Goal: Task Accomplishment & Management: Complete application form

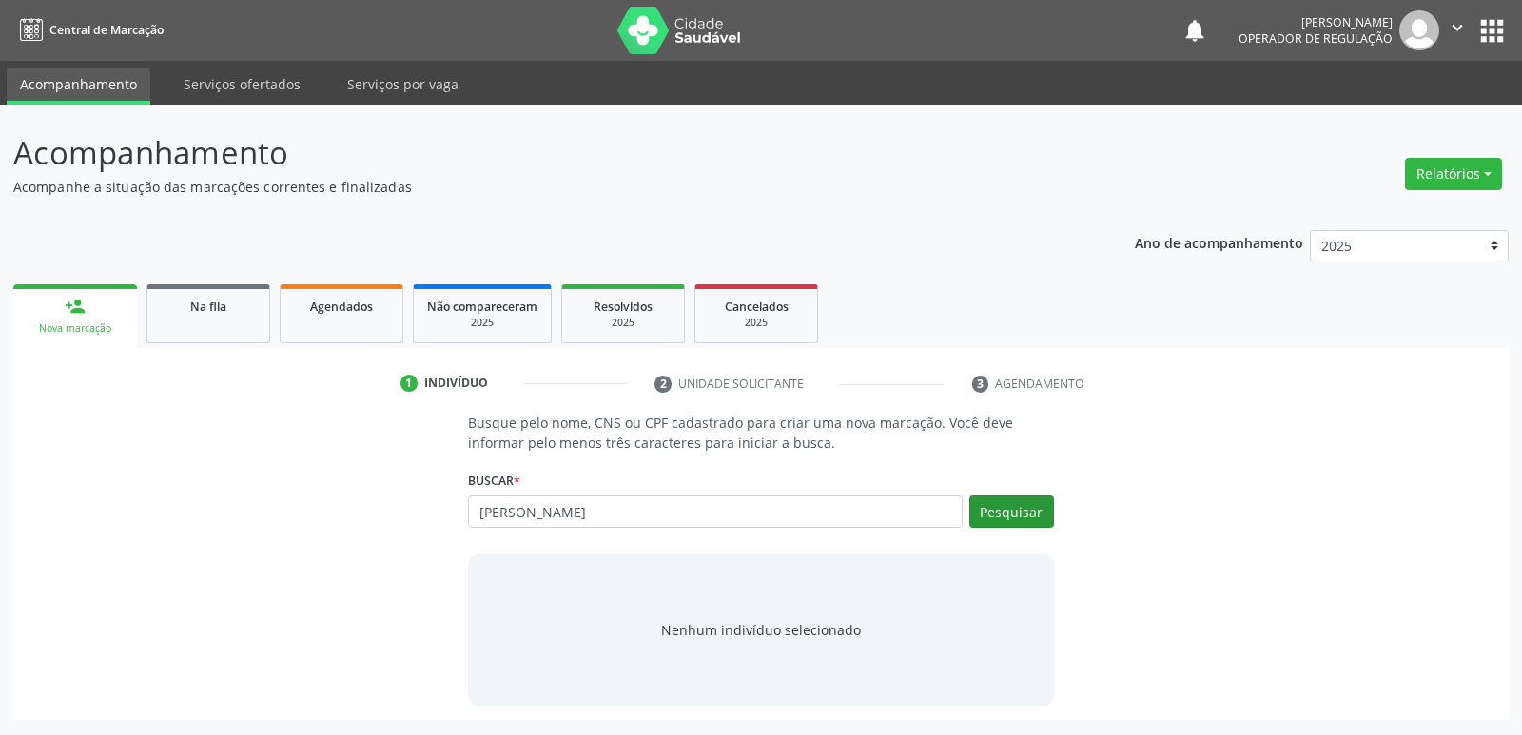
type input "[PERSON_NAME]"
click at [1005, 510] on button "Pesquisar" at bounding box center [1011, 512] width 85 height 32
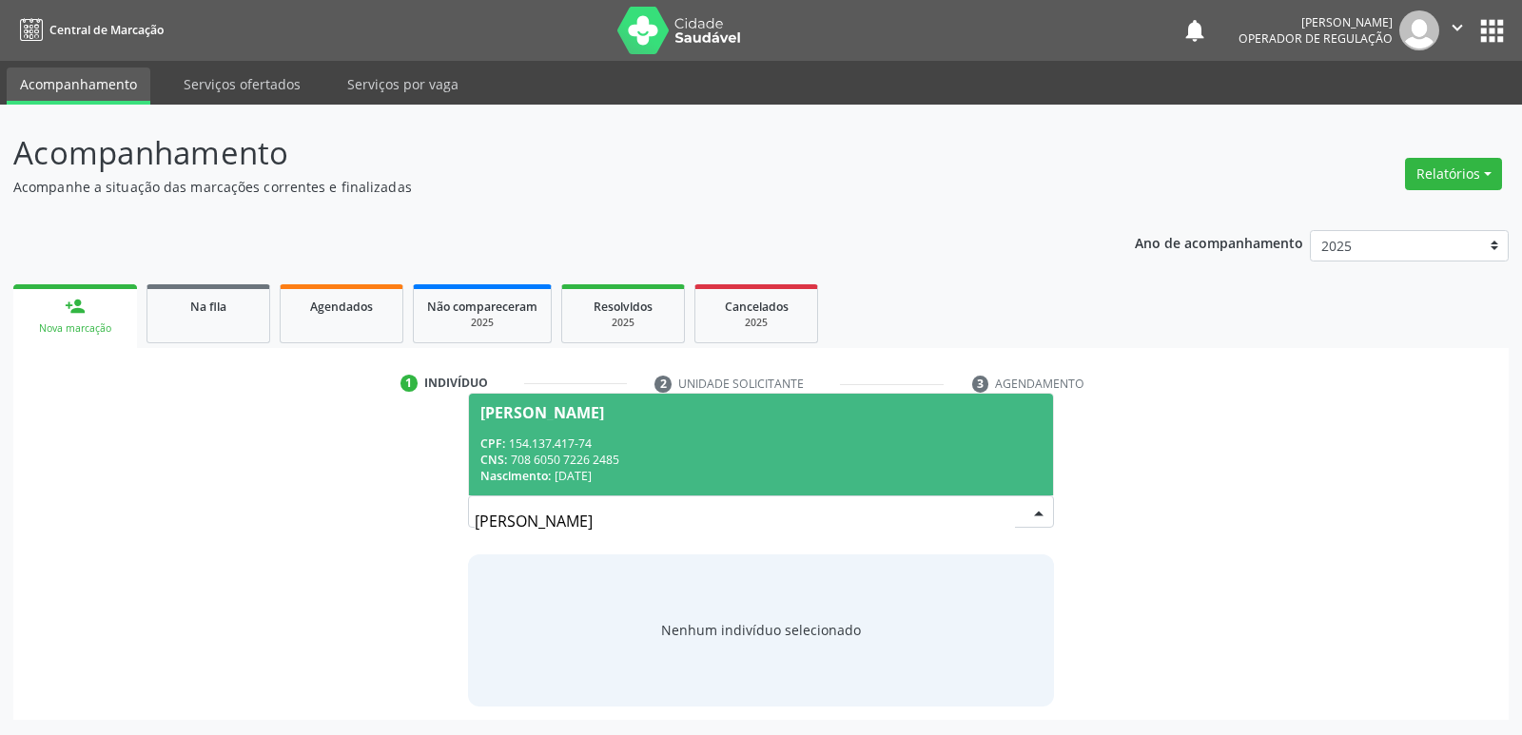
click at [762, 411] on div "[PERSON_NAME]" at bounding box center [760, 412] width 560 height 15
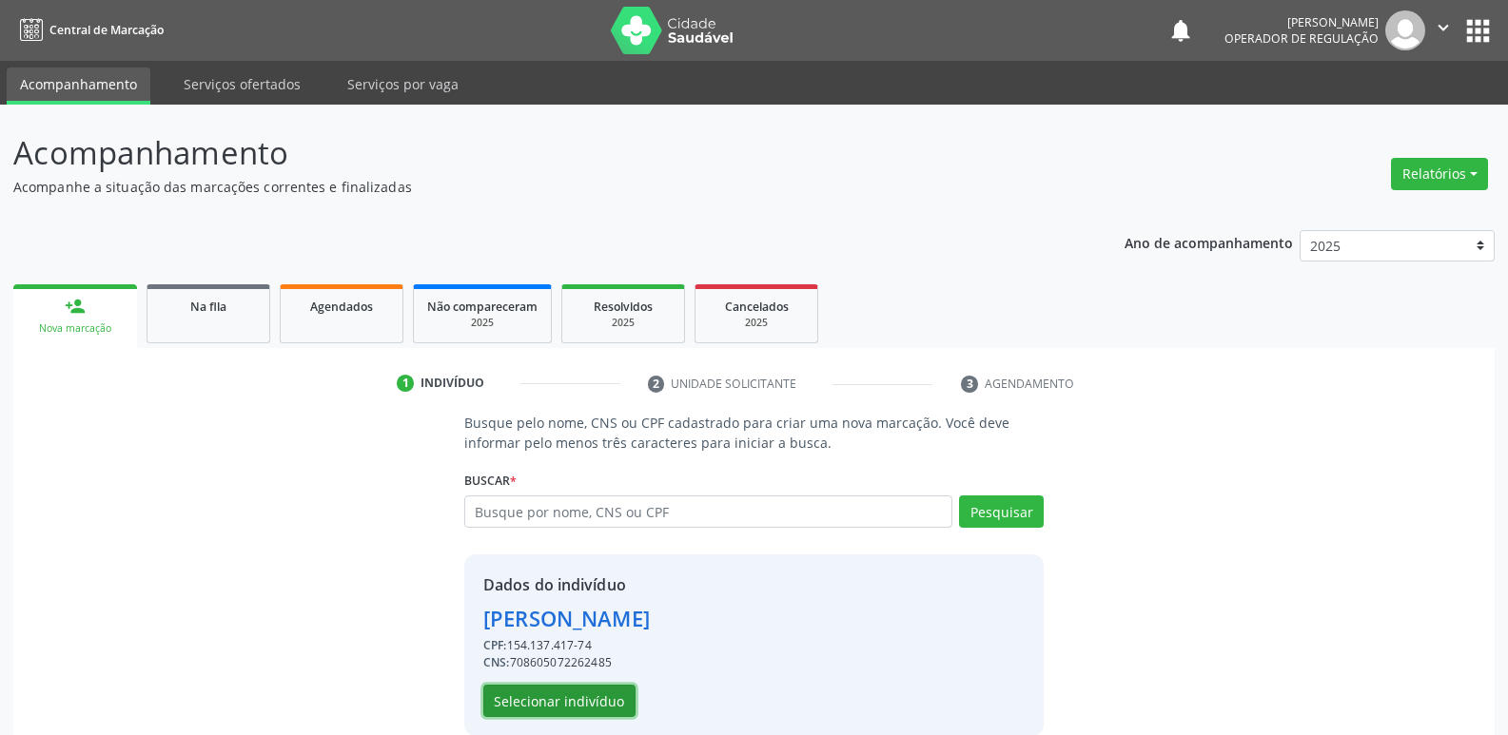
click at [559, 699] on button "Selecionar indivíduo" at bounding box center [559, 701] width 152 height 32
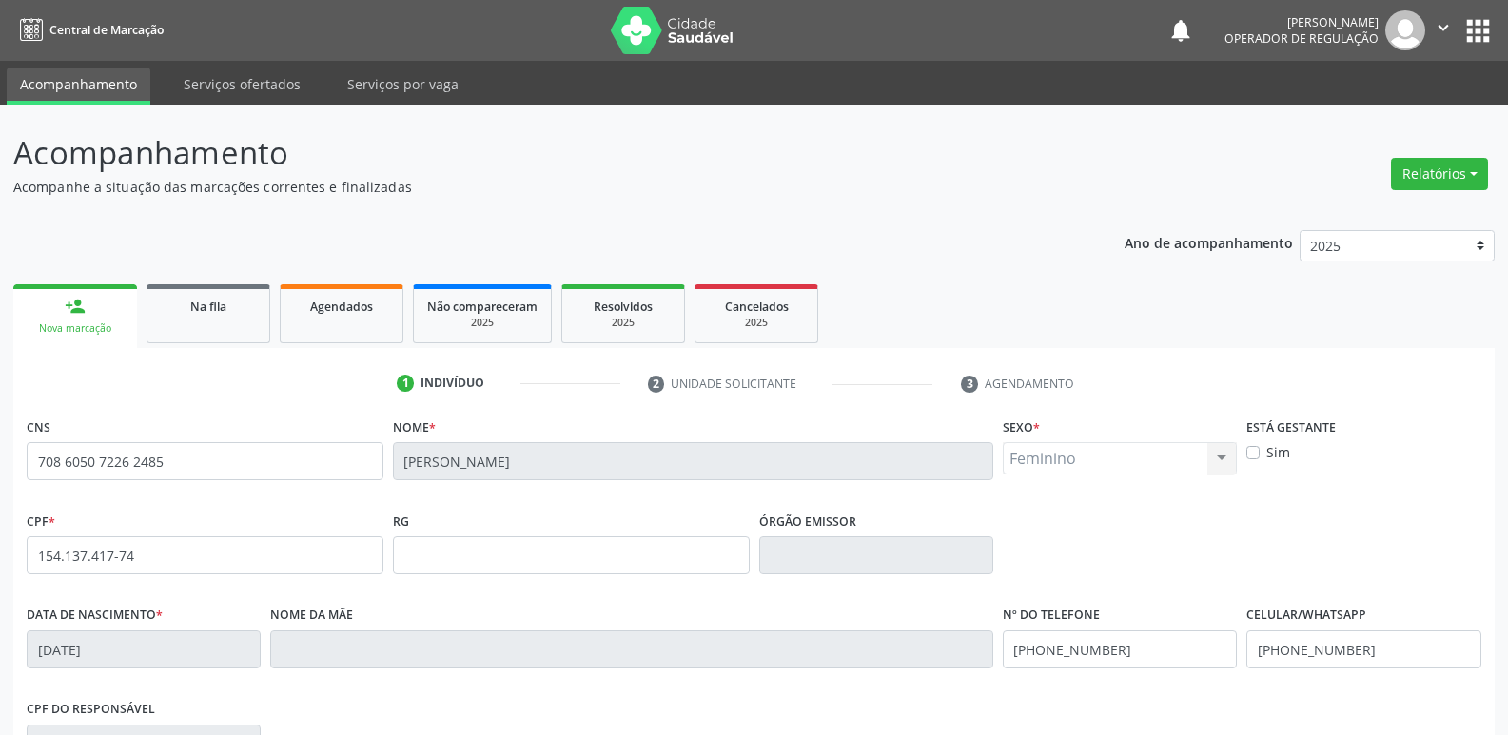
scroll to position [296, 0]
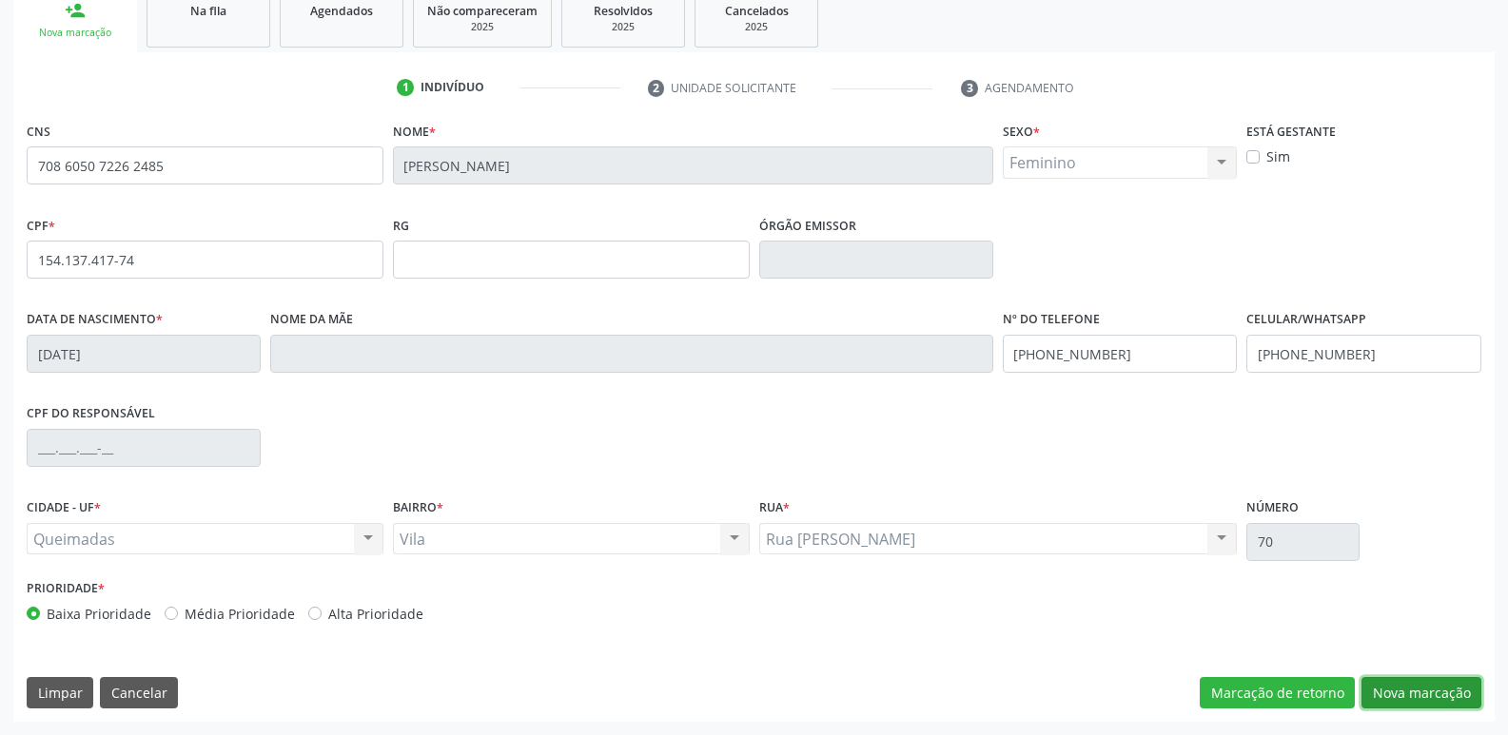
click at [1374, 691] on button "Nova marcação" at bounding box center [1421, 693] width 120 height 32
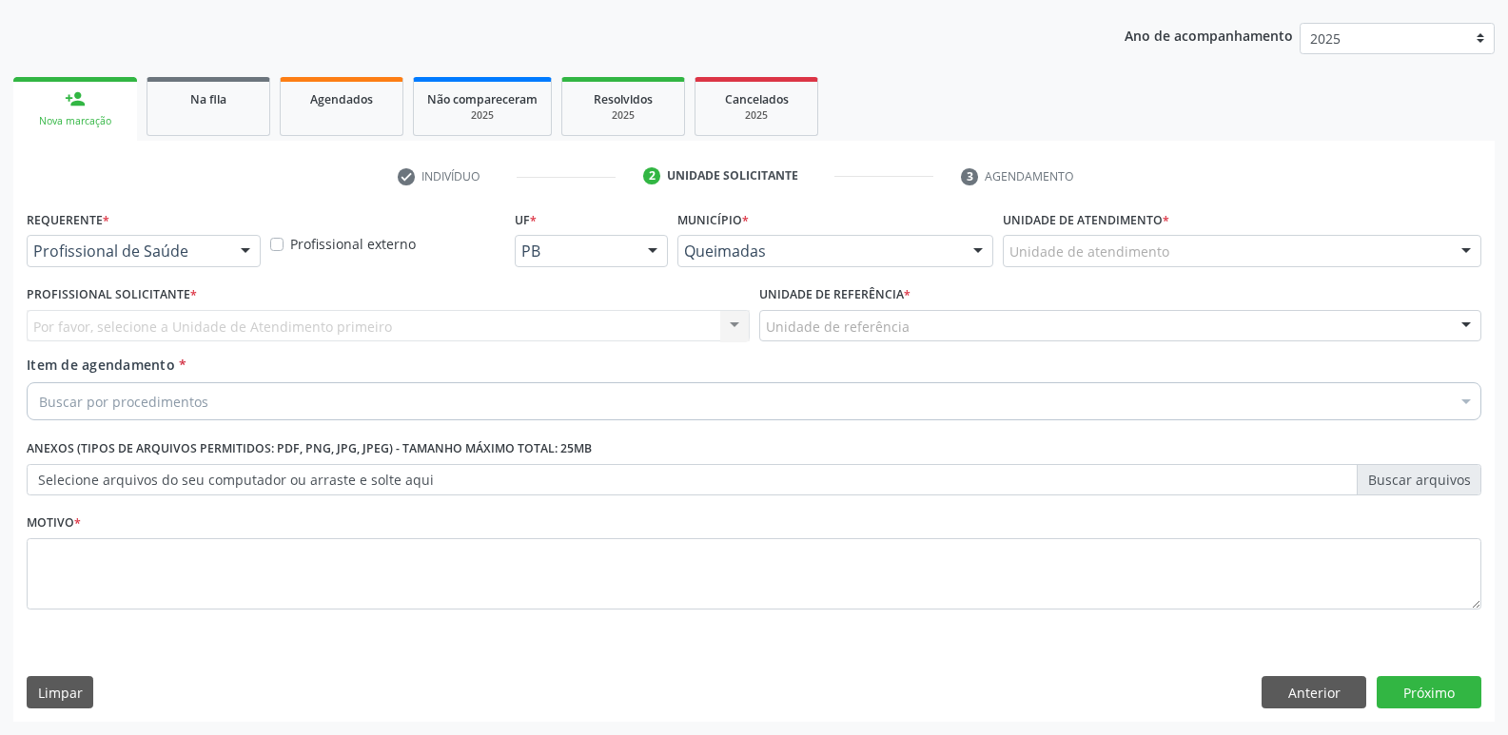
scroll to position [207, 0]
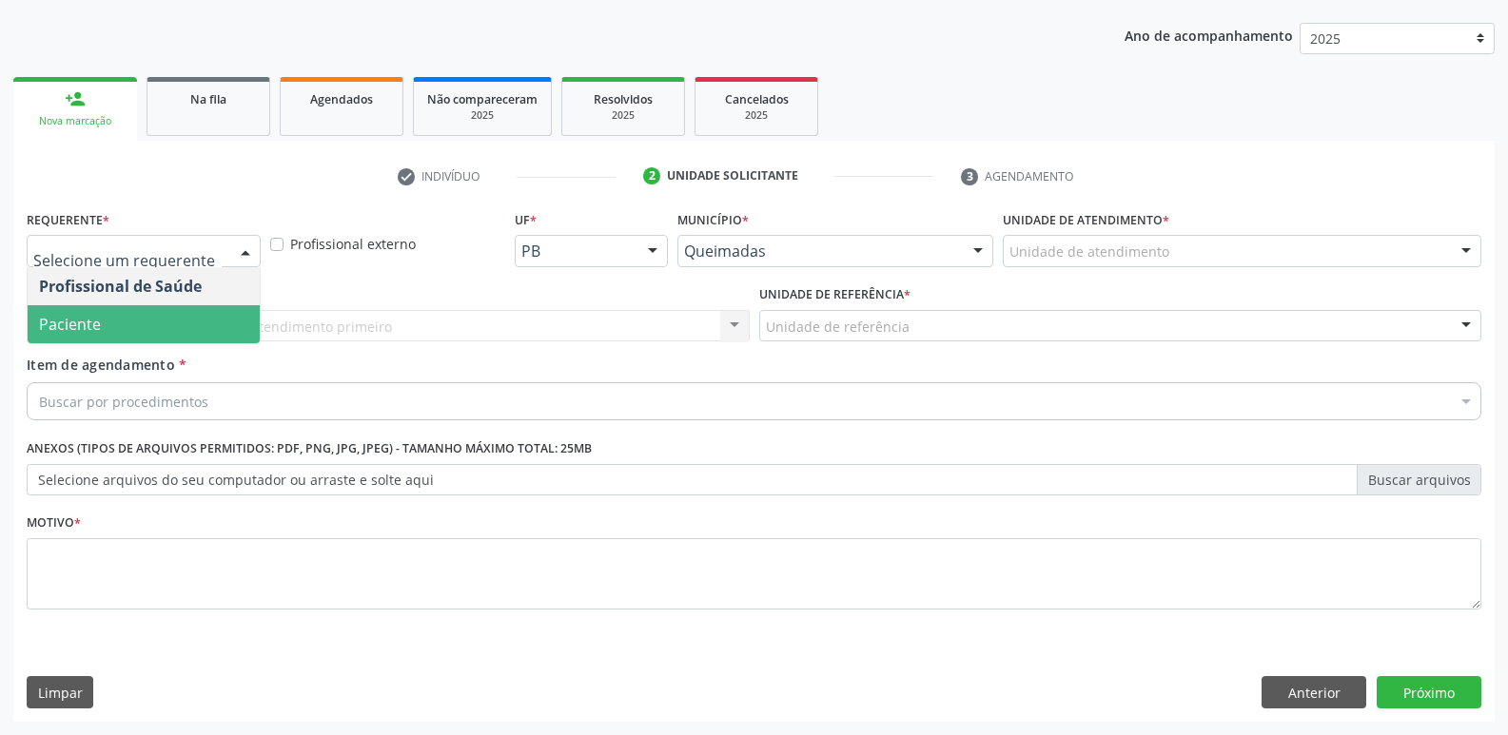
click at [96, 341] on span "Paciente" at bounding box center [144, 324] width 232 height 38
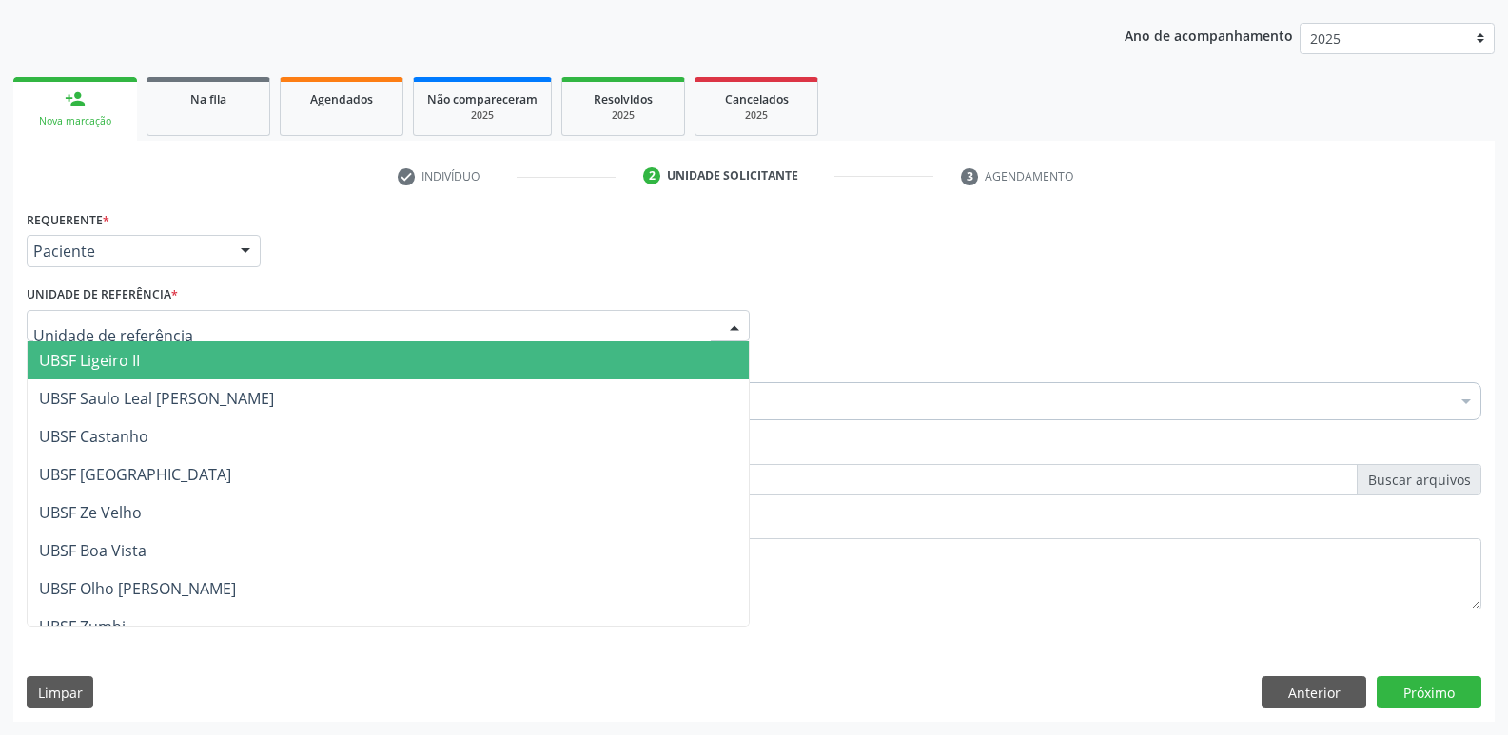
click at [124, 373] on span "UBSF Ligeiro II" at bounding box center [388, 360] width 721 height 38
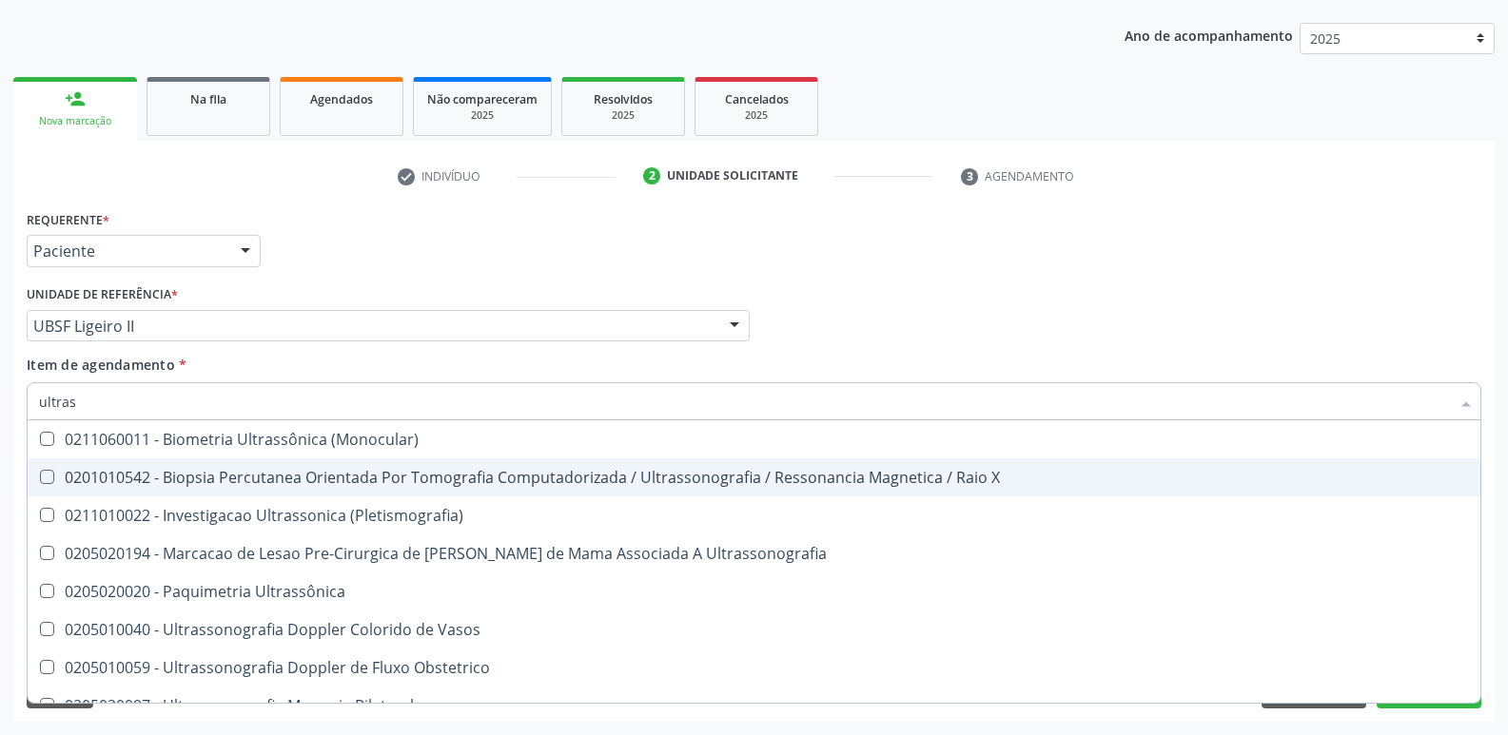
type input "ultrass"
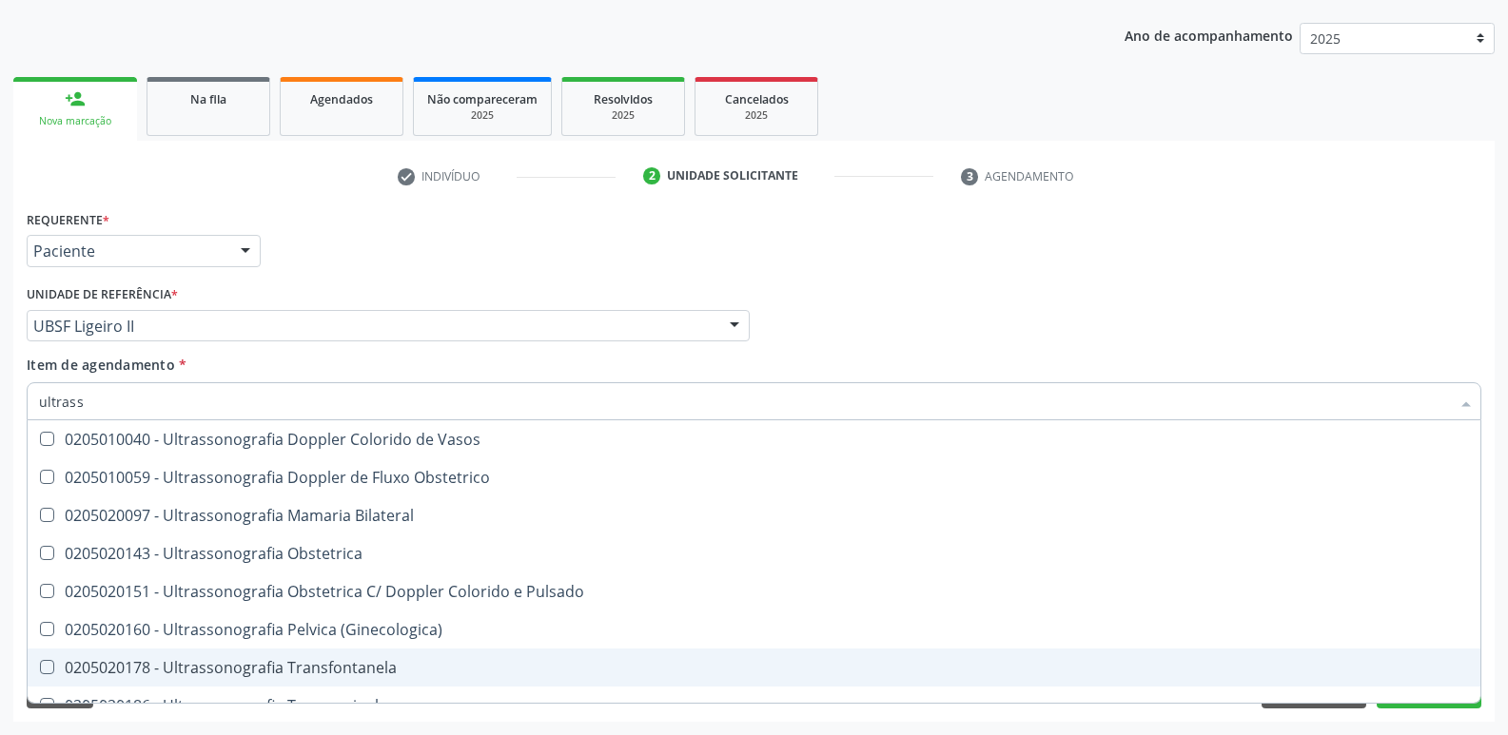
scroll to position [285, 0]
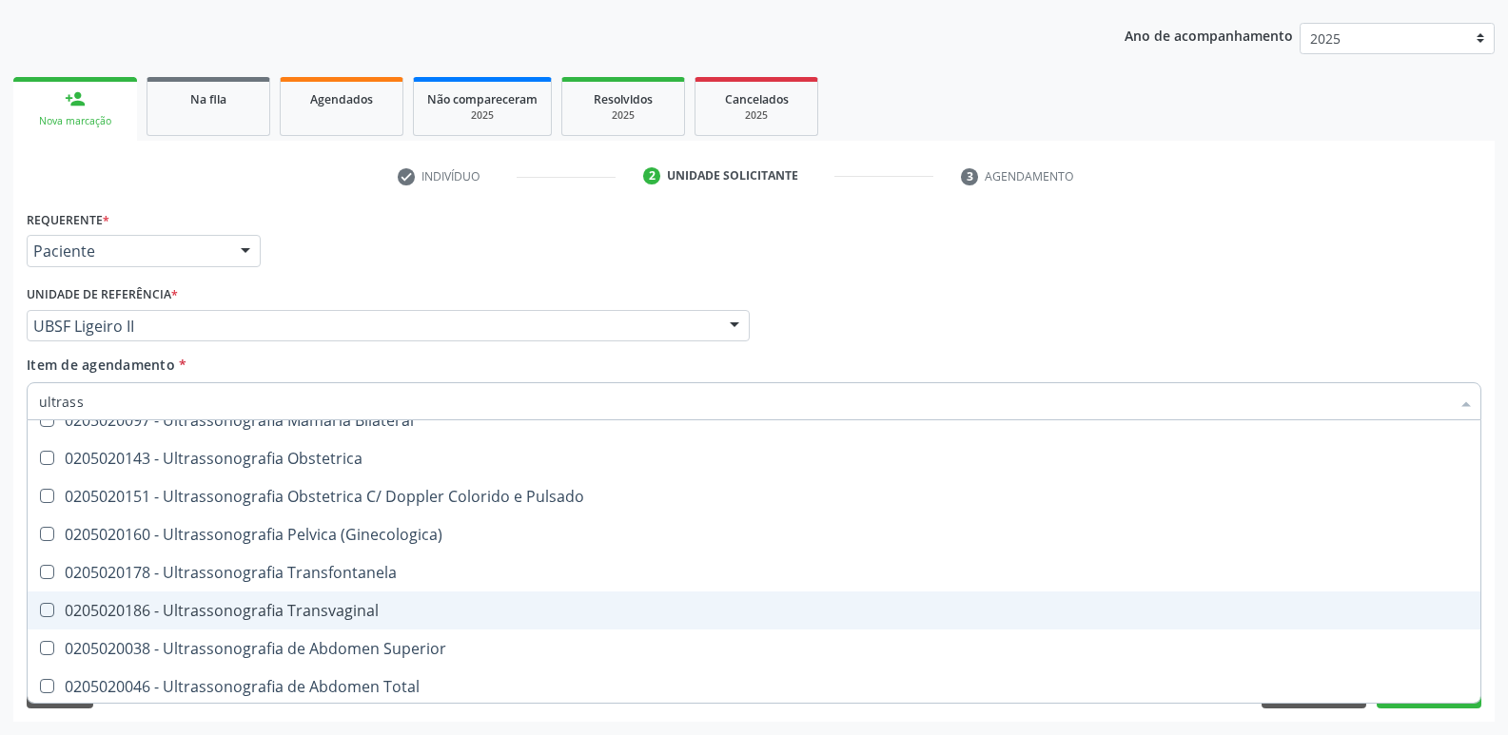
click at [332, 614] on div "0205020186 - Ultrassonografia Transvaginal" at bounding box center [754, 610] width 1430 height 15
checkbox Transvaginal "true"
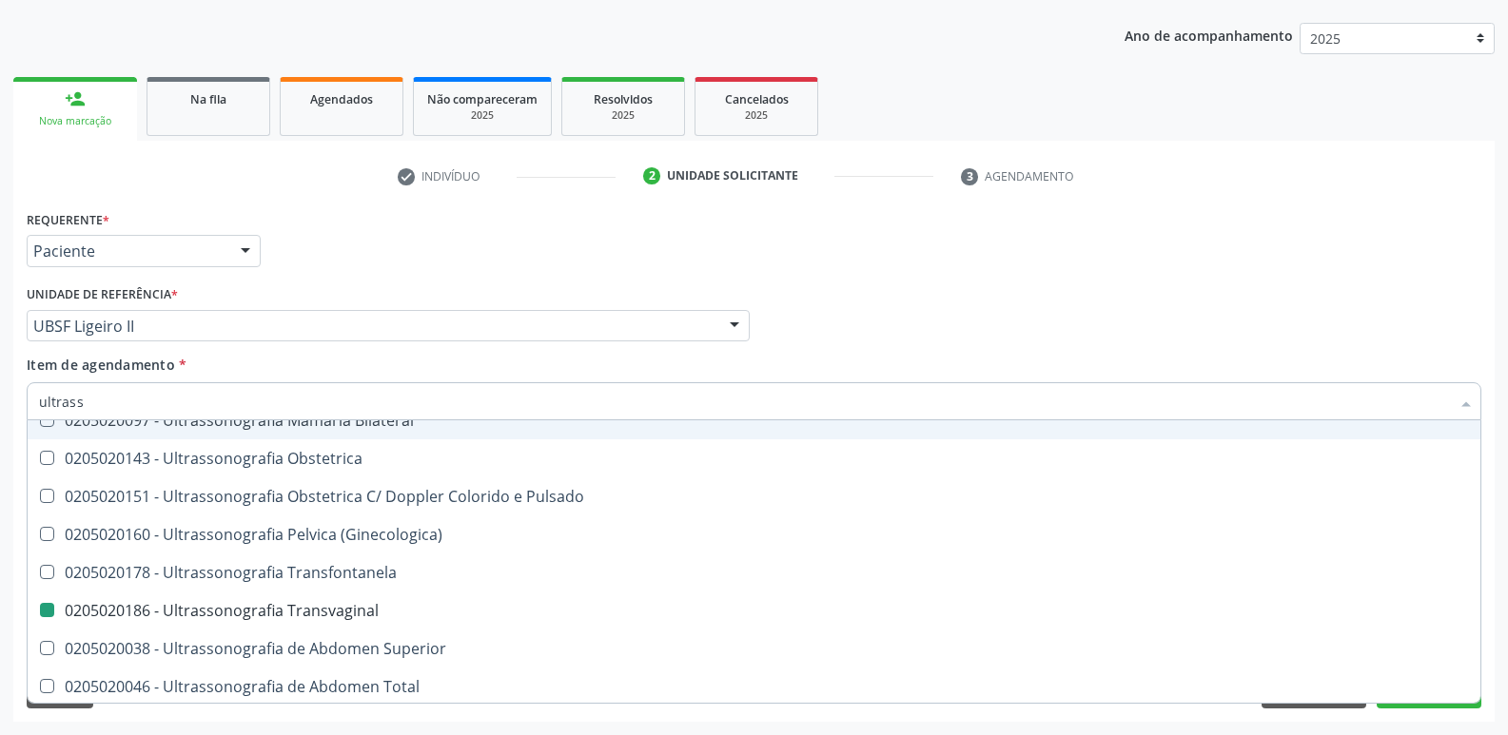
click at [924, 322] on div "Profissional Solicitante Por favor, selecione a Unidade de Atendimento primeiro…" at bounding box center [754, 318] width 1464 height 74
checkbox X "true"
checkbox Transvaginal "false"
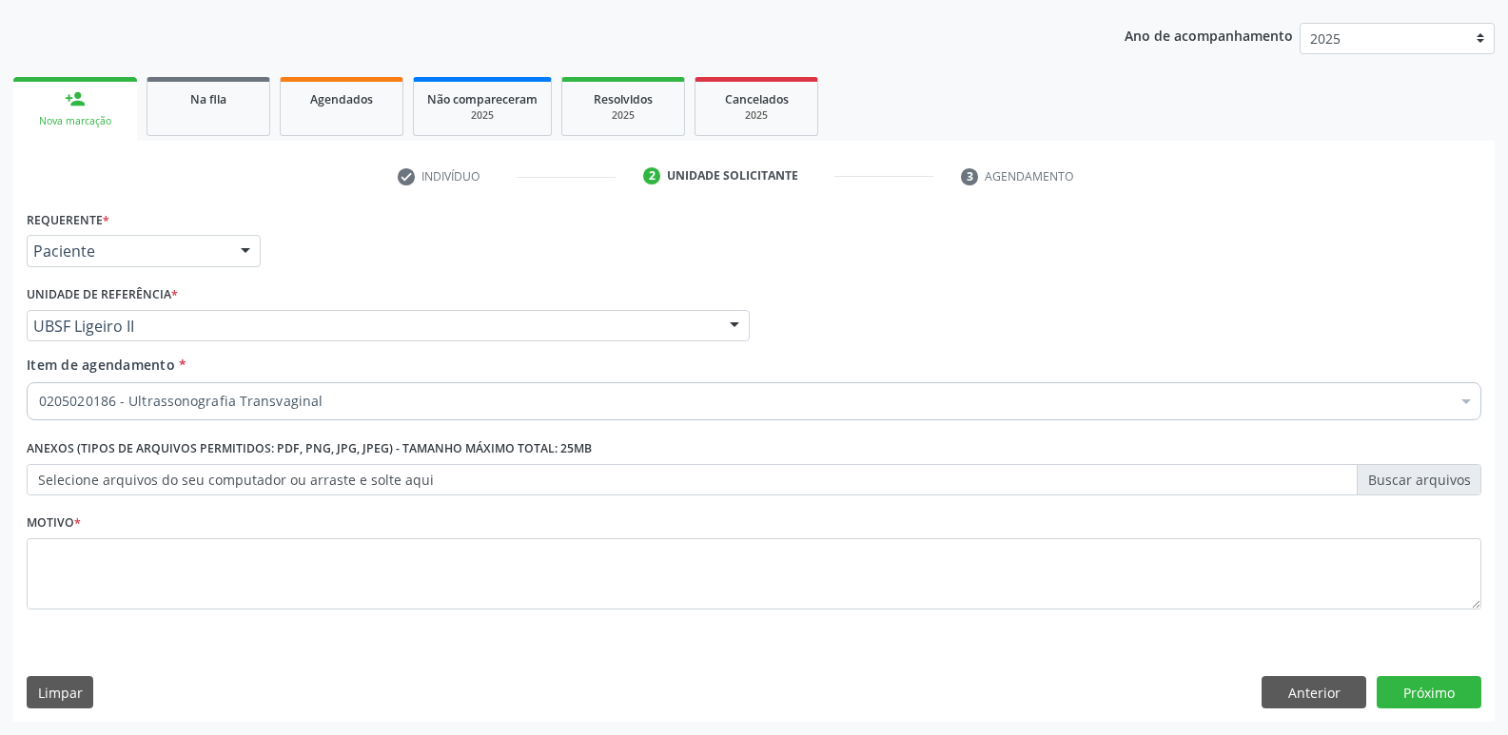
scroll to position [0, 0]
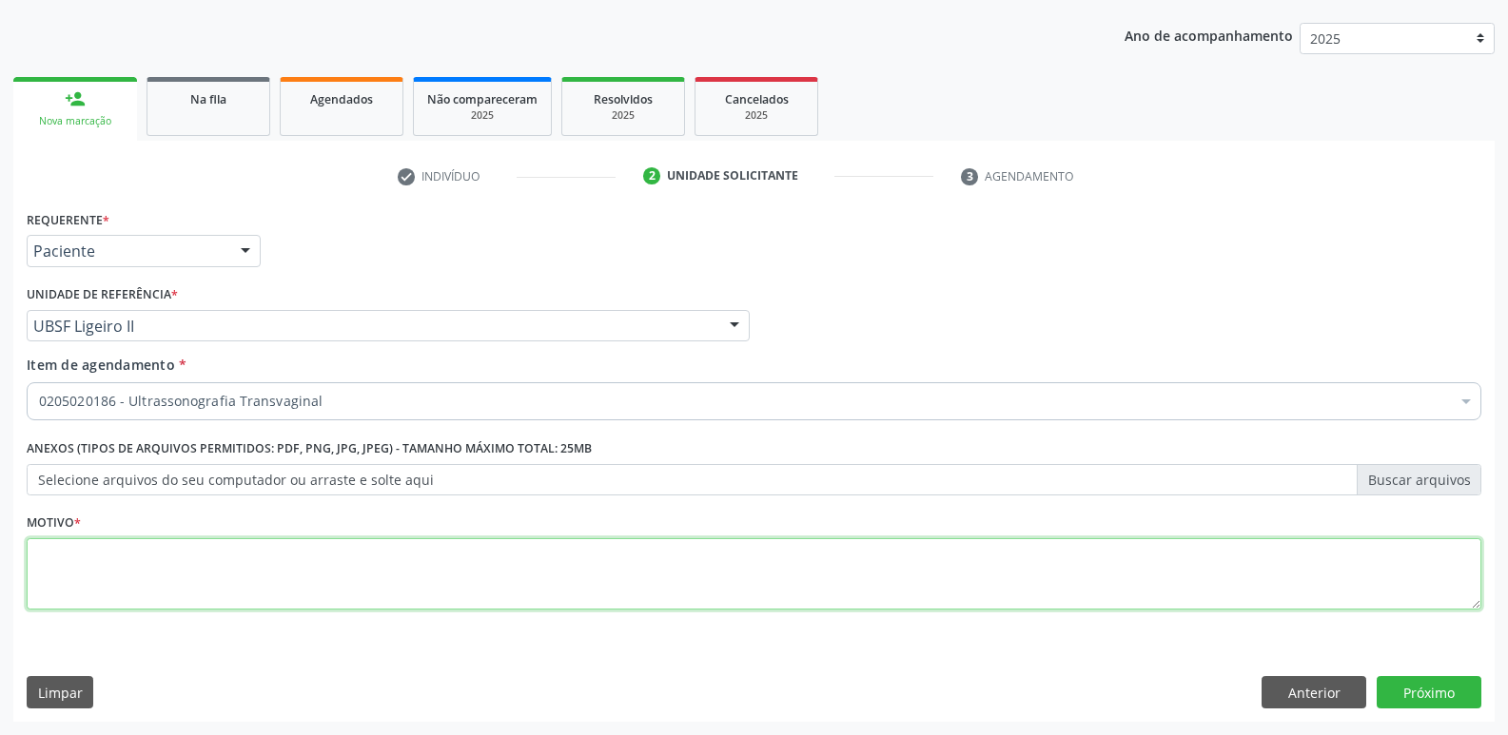
click at [364, 561] on textarea at bounding box center [754, 574] width 1454 height 72
type textarea "fds"
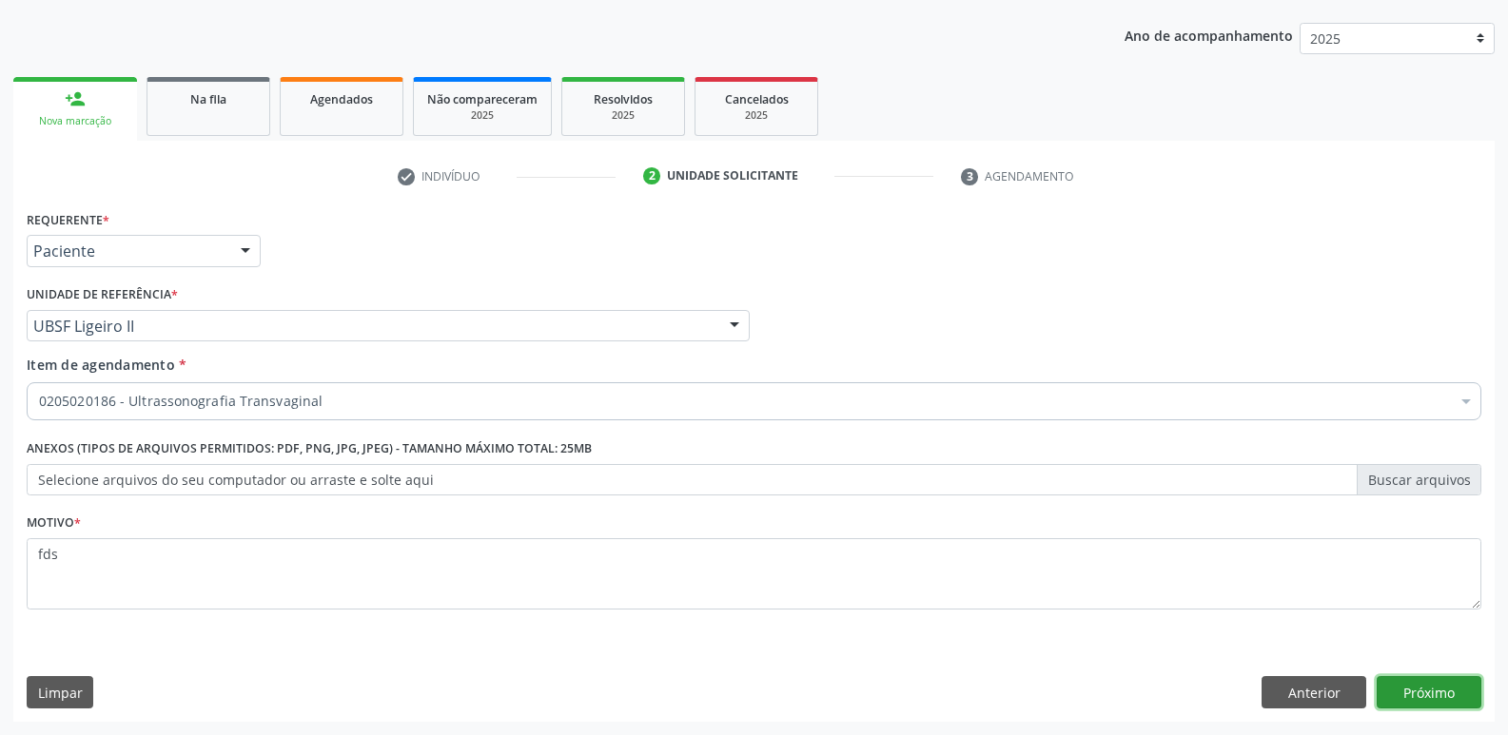
click at [1409, 680] on button "Próximo" at bounding box center [1428, 692] width 105 height 32
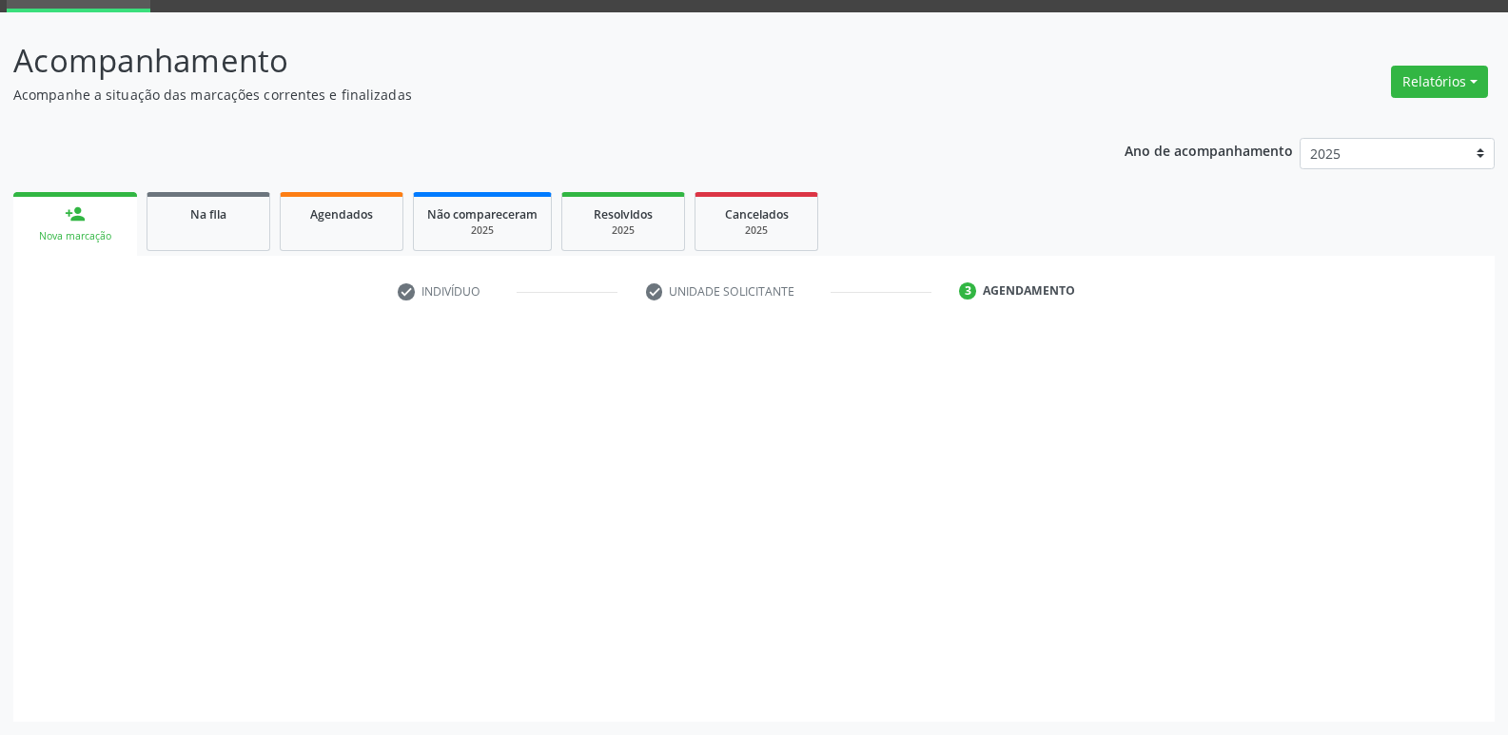
scroll to position [92, 0]
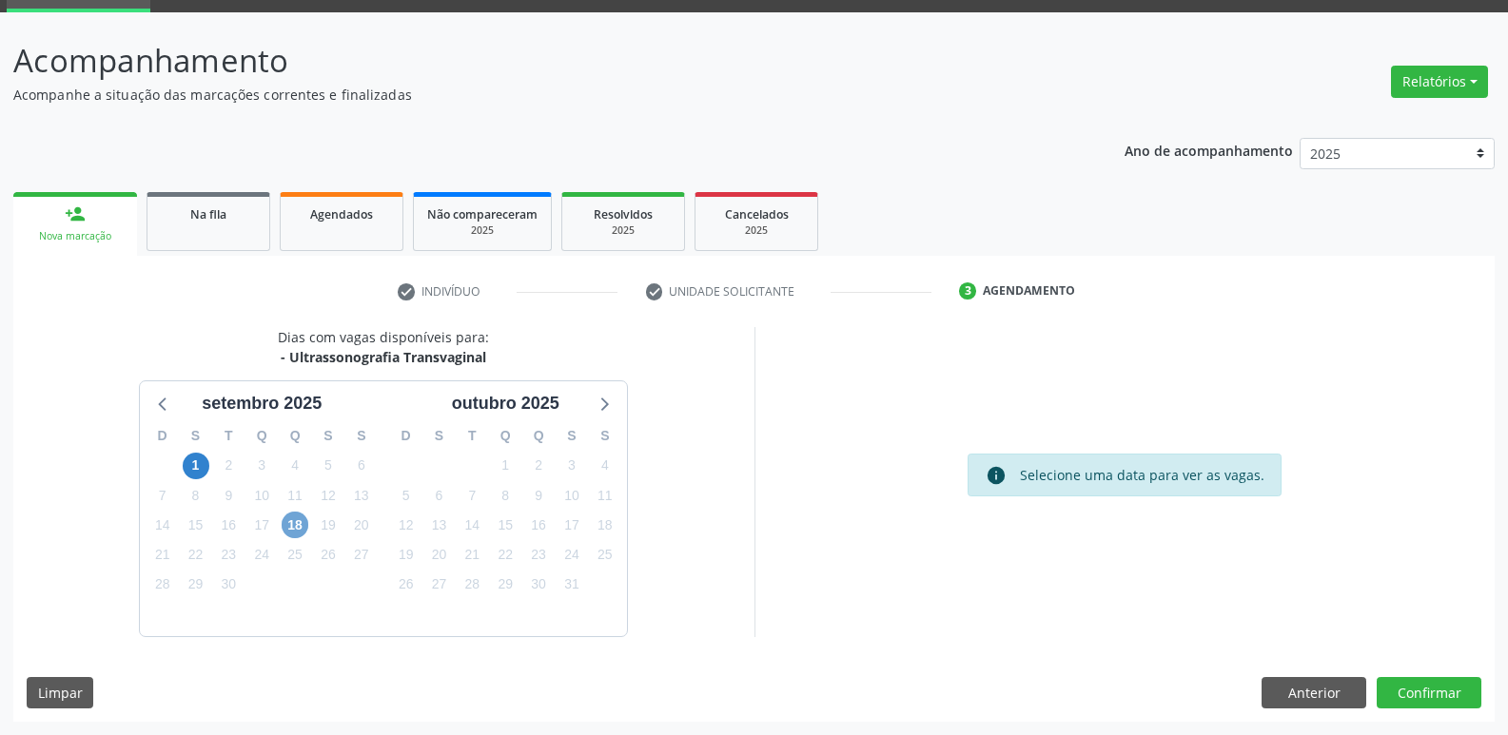
click at [290, 524] on span "18" at bounding box center [295, 525] width 27 height 27
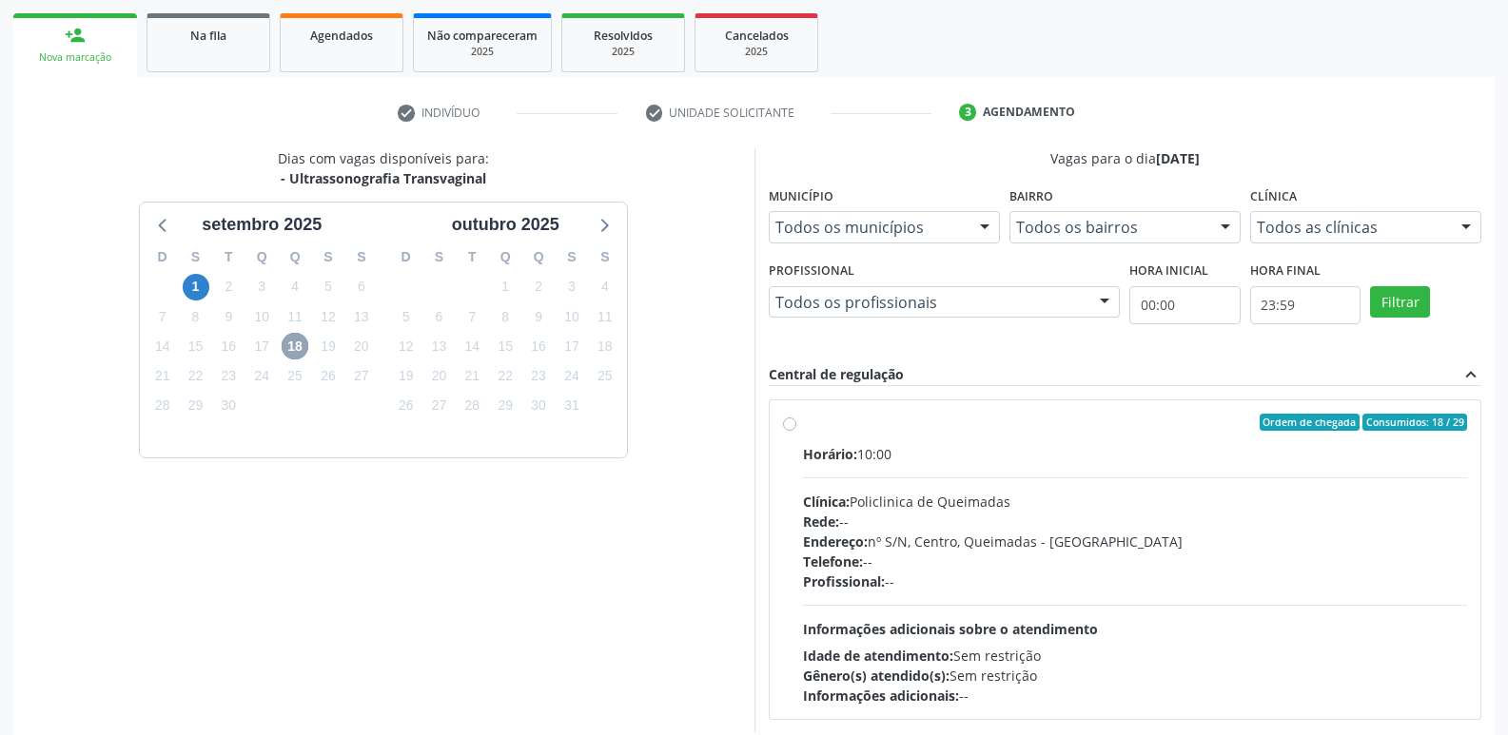
scroll to position [0, 0]
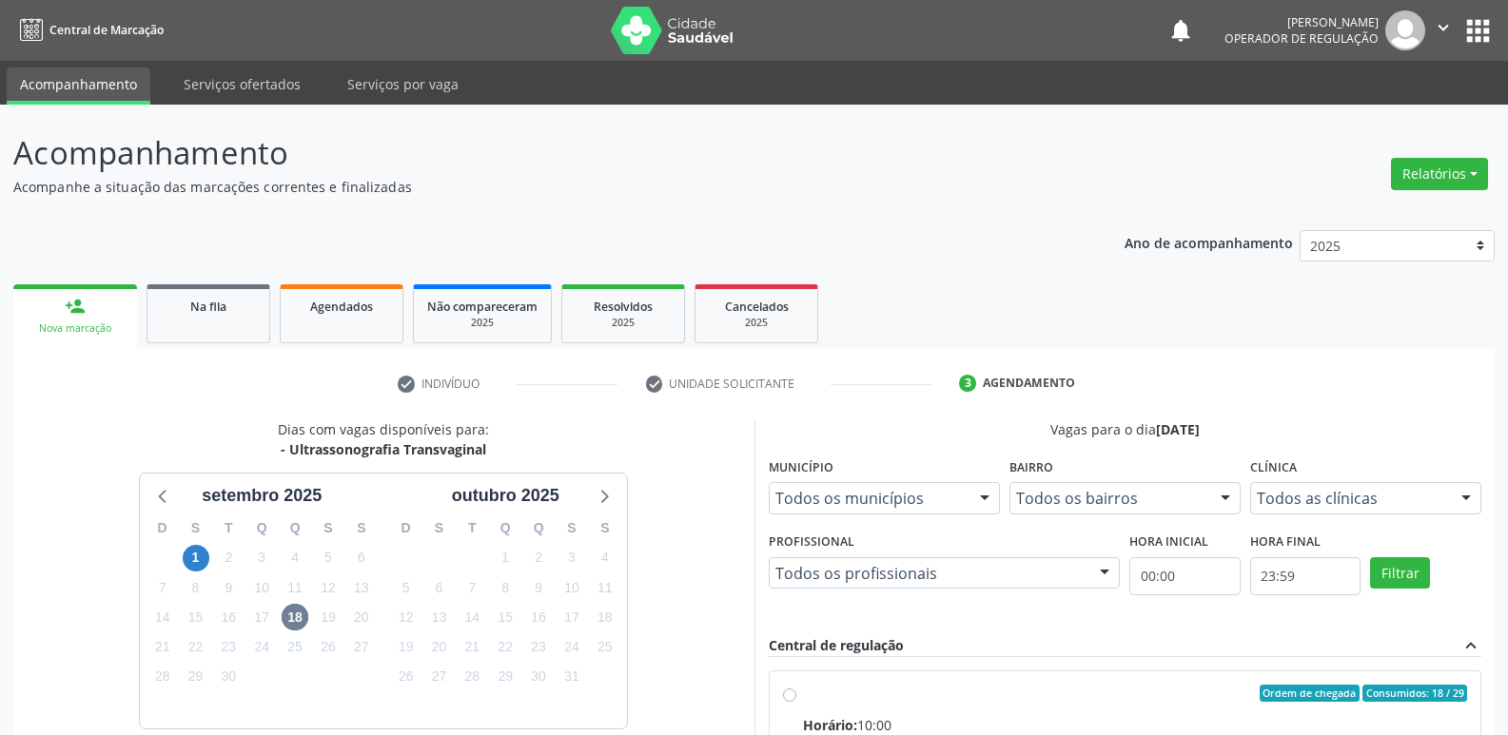
drag, startPoint x: 971, startPoint y: 238, endPoint x: 971, endPoint y: 183, distance: 55.2
click at [971, 220] on div "Ano de acompanhamento 2025 2024 2023 2022 2021 person_add Nova marcação Na fila…" at bounding box center [753, 653] width 1481 height 873
click at [336, 310] on span "Agendados" at bounding box center [341, 307] width 63 height 16
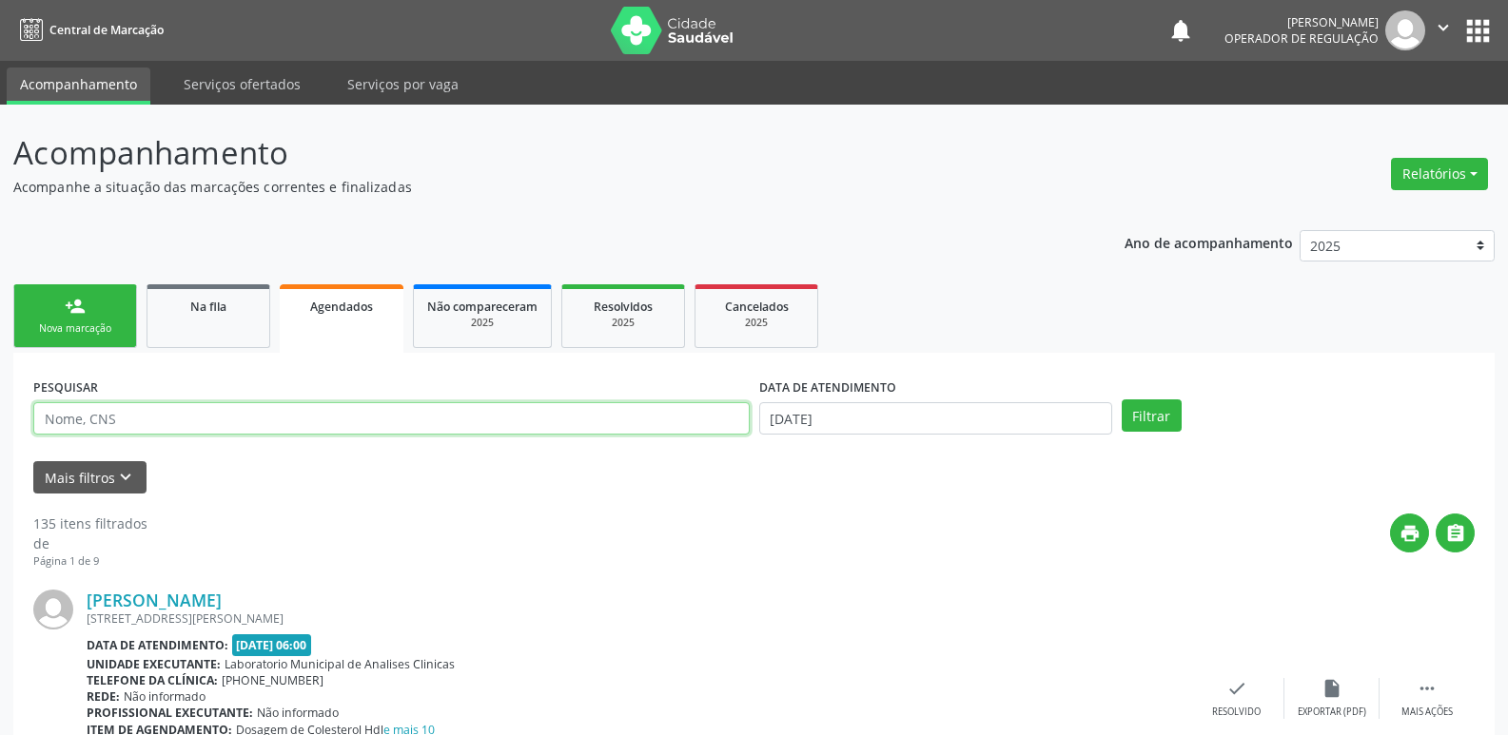
click at [239, 411] on input "text" at bounding box center [391, 418] width 716 height 32
type input "[PERSON_NAME]"
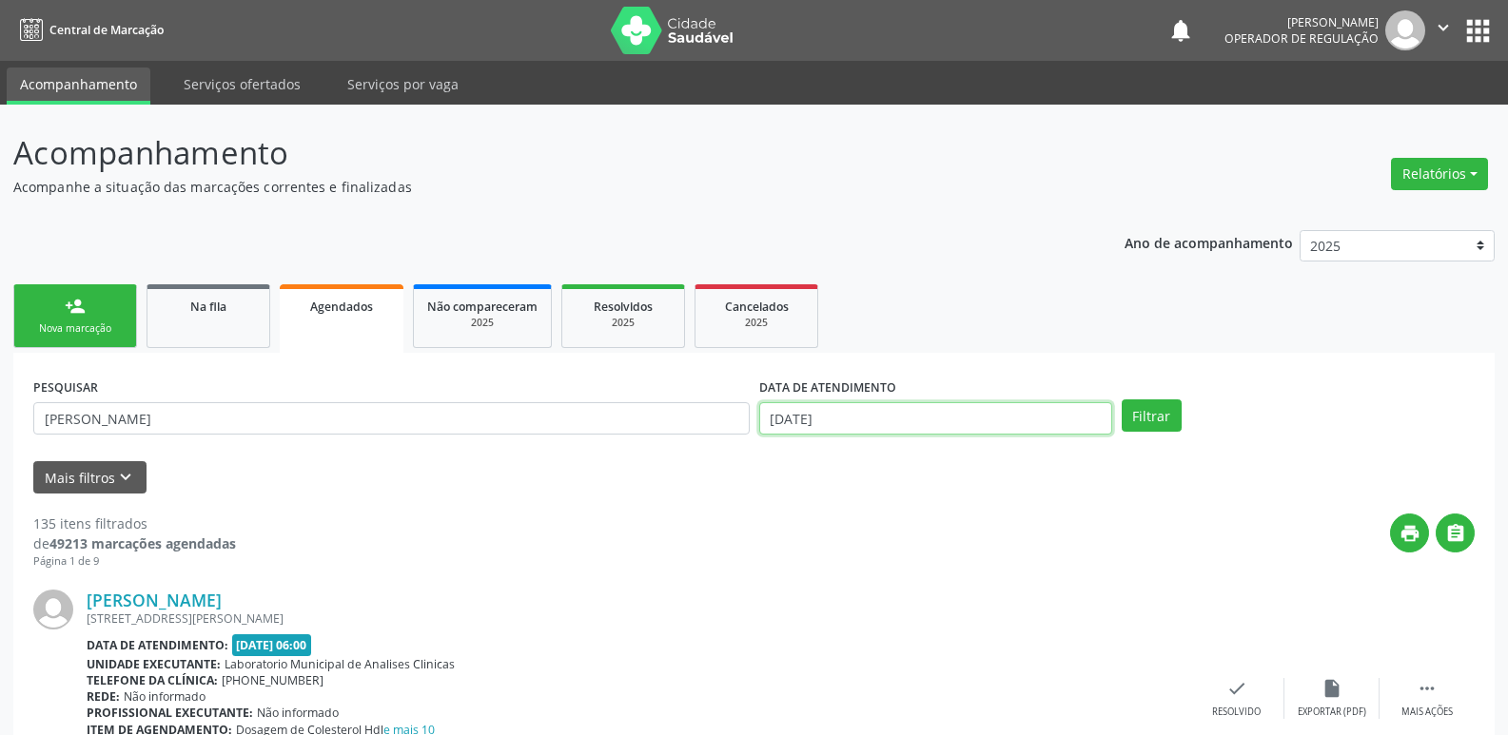
click at [827, 408] on input "[DATE]" at bounding box center [935, 418] width 353 height 32
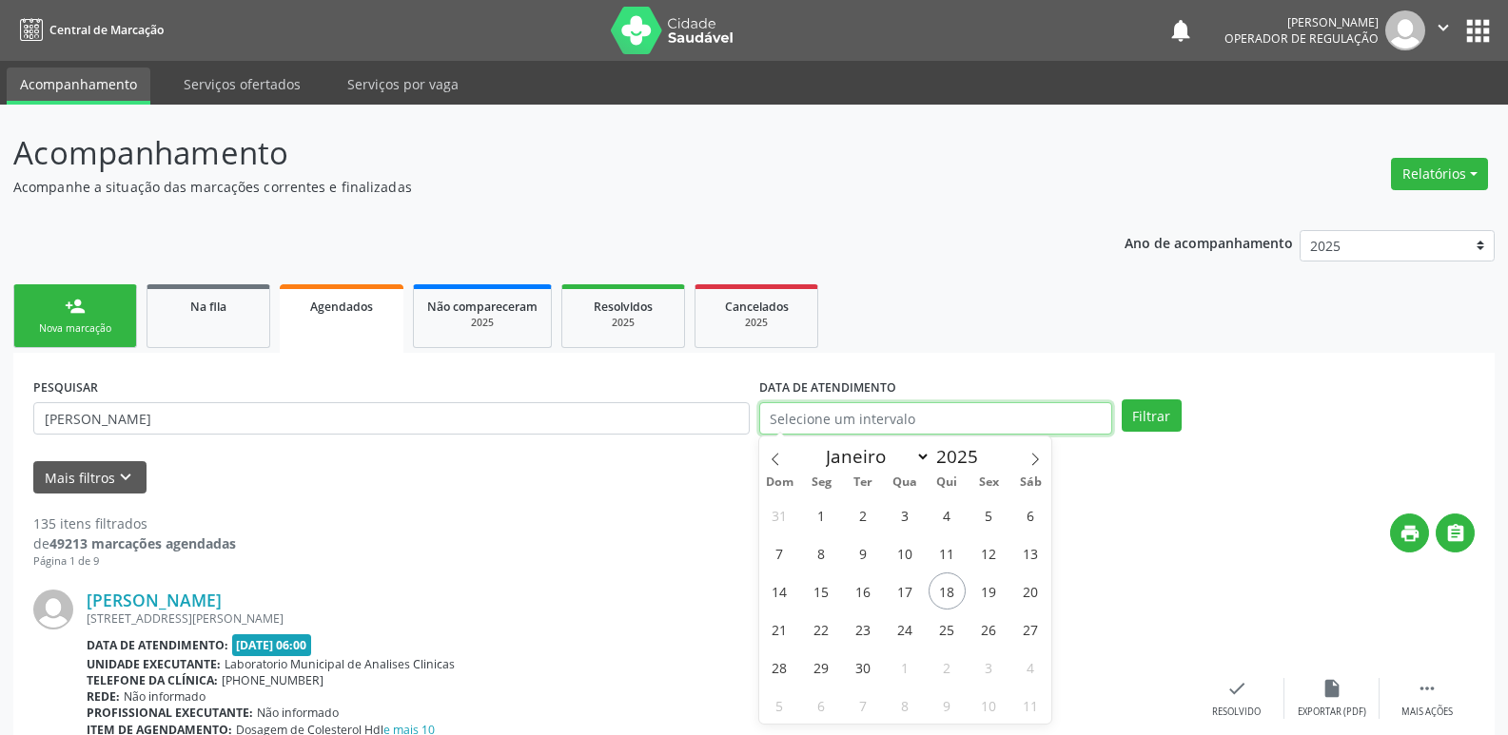
click at [1121, 400] on button "Filtrar" at bounding box center [1151, 416] width 60 height 32
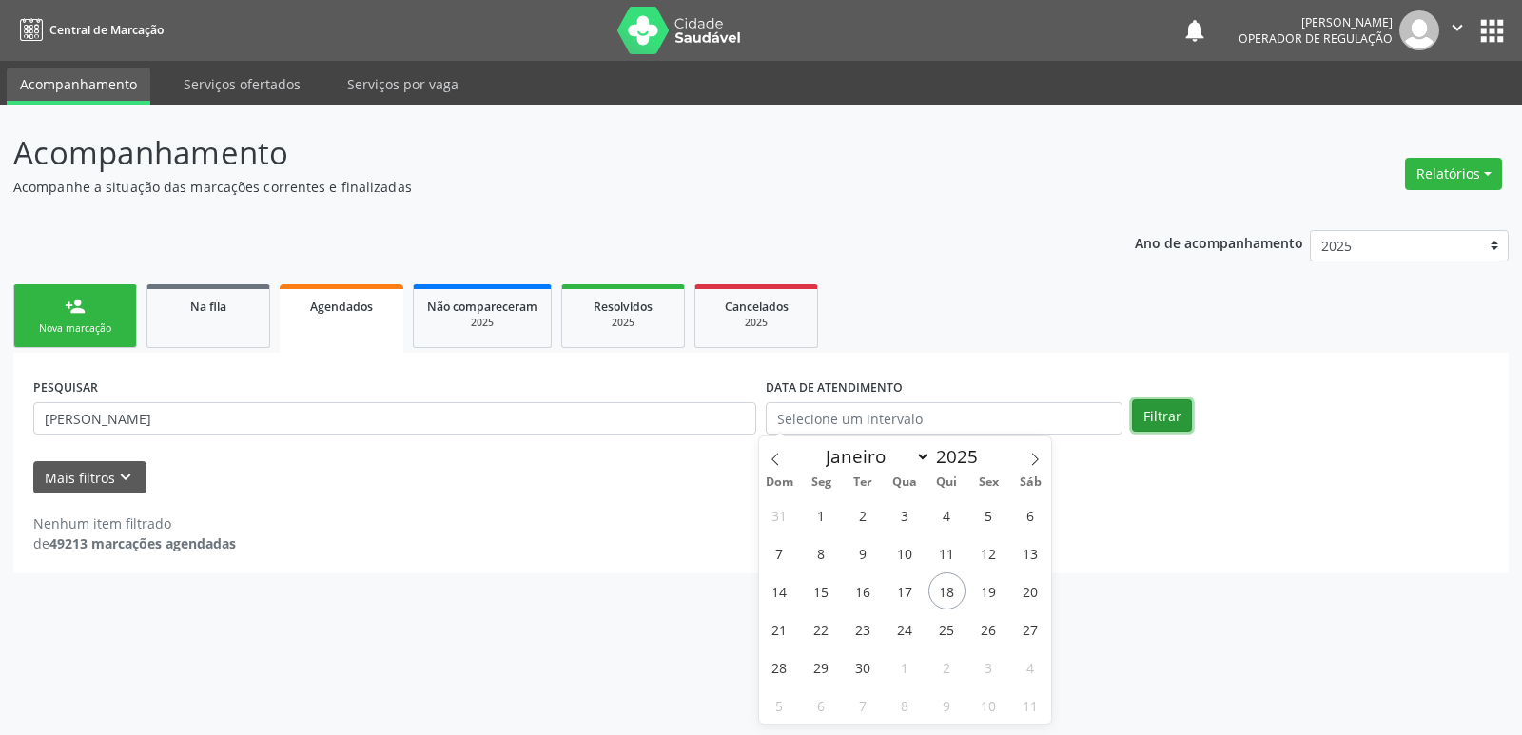
click at [1141, 414] on button "Filtrar" at bounding box center [1162, 416] width 60 height 32
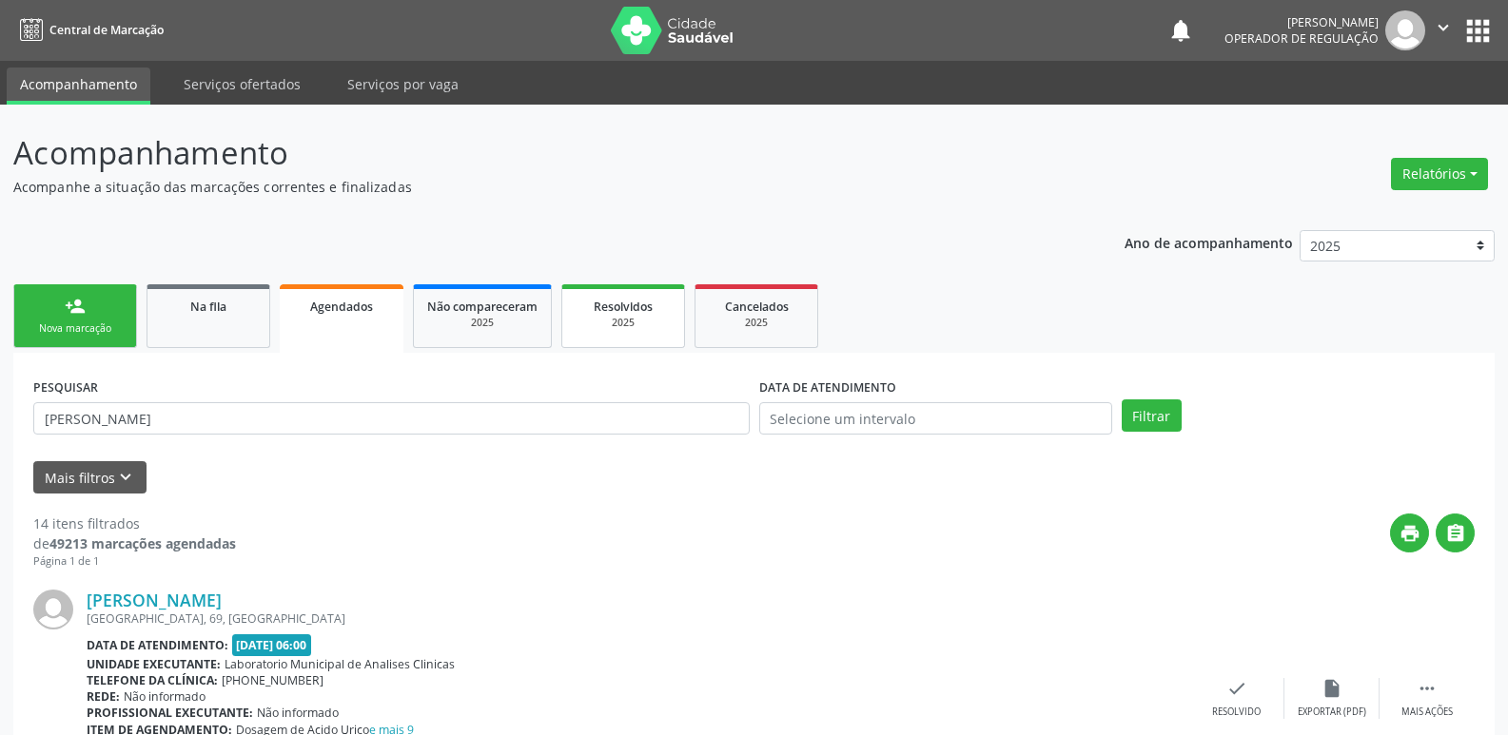
click at [584, 317] on div "2025" at bounding box center [622, 323] width 95 height 14
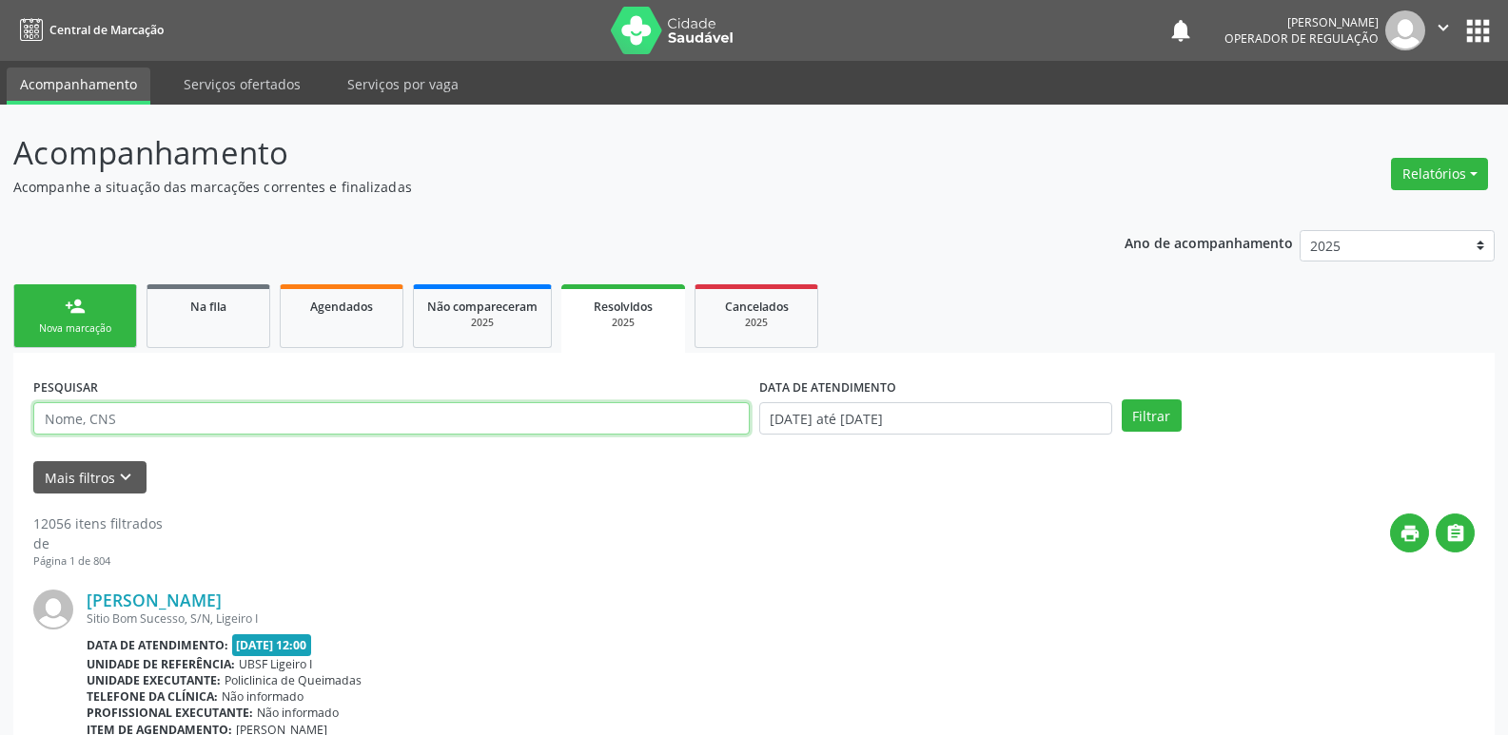
drag, startPoint x: 90, startPoint y: 418, endPoint x: 110, endPoint y: 433, distance: 25.1
click at [89, 419] on input "text" at bounding box center [391, 418] width 716 height 32
type input "[PERSON_NAME]"
click at [1121, 400] on button "Filtrar" at bounding box center [1151, 416] width 60 height 32
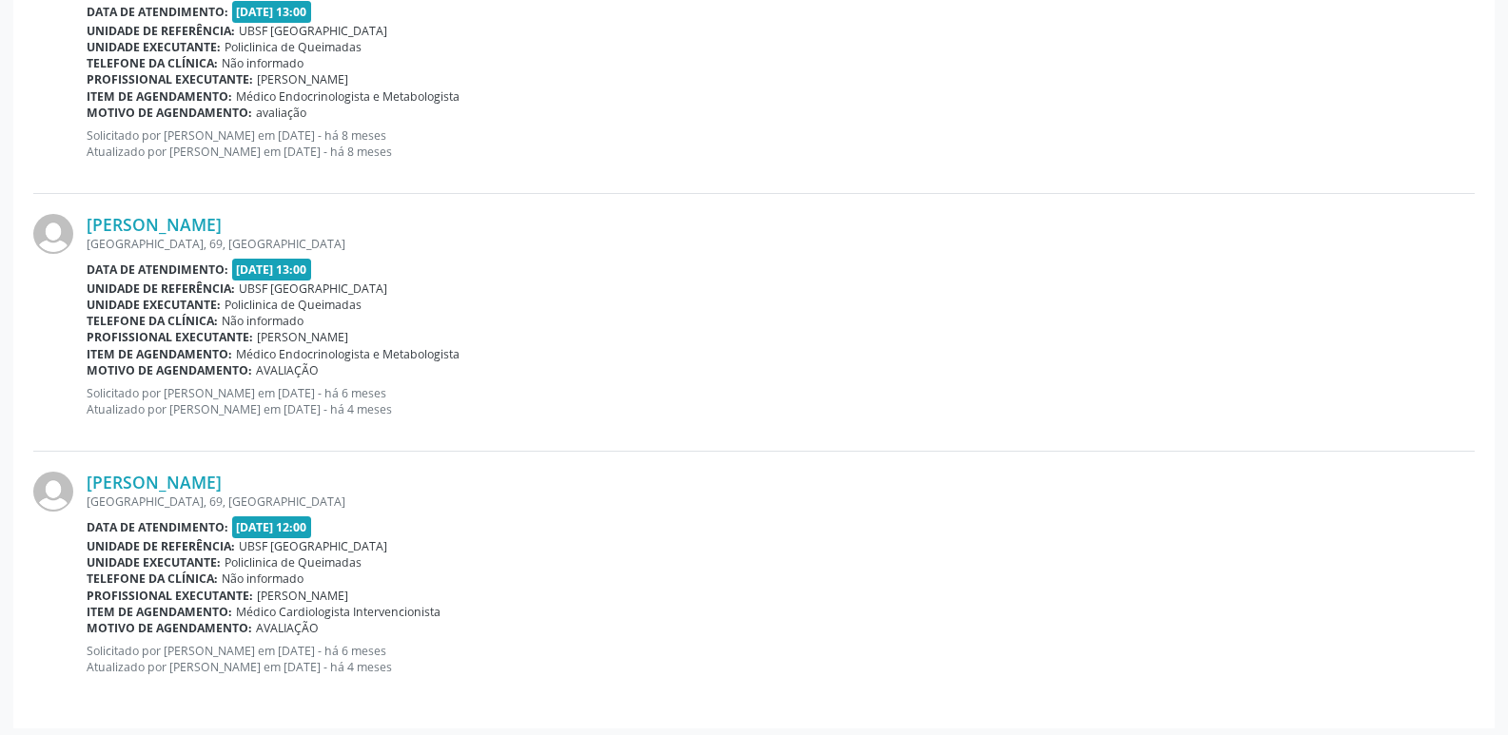
scroll to position [640, 0]
